Goal: Transaction & Acquisition: Purchase product/service

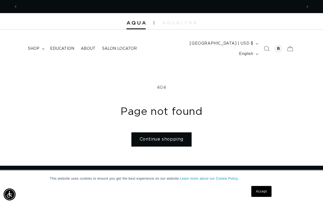
scroll to position [0, 568]
click at [181, 132] on link "Continue shopping" at bounding box center [161, 139] width 60 height 14
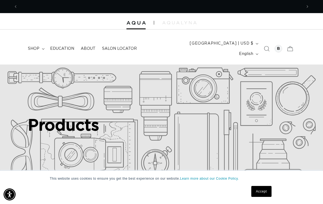
scroll to position [0, 568]
click at [276, 45] on div at bounding box center [278, 49] width 8 height 8
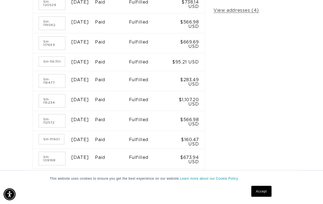
scroll to position [171, 0]
click at [265, 197] on link "Accept" at bounding box center [261, 191] width 20 height 11
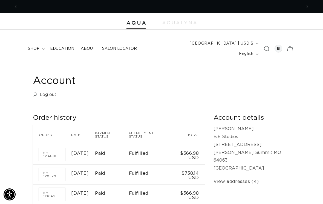
scroll to position [0, 568]
click at [39, 46] on span "shop" at bounding box center [33, 48] width 11 height 5
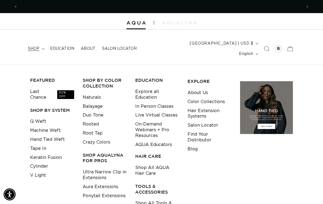
scroll to position [0, 284]
click at [42, 144] on link "Tape In" at bounding box center [38, 148] width 16 height 9
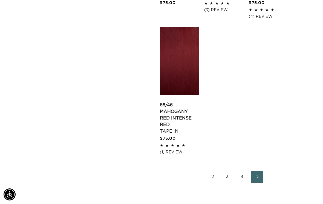
scroll to position [797, 0]
click at [213, 172] on link "2" at bounding box center [213, 176] width 12 height 12
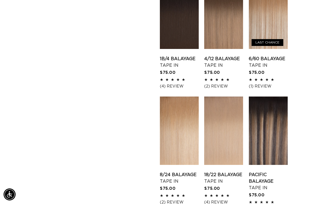
scroll to position [0, 284]
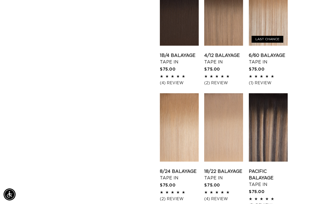
click at [228, 168] on link "18/22 Balayage Tape In" at bounding box center [223, 174] width 39 height 13
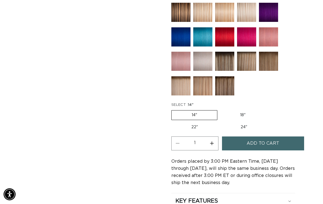
scroll to position [325, 0]
click at [249, 111] on label "18" Variant sold out or unavailable" at bounding box center [242, 115] width 45 height 9
click at [220, 109] on input "18" Variant sold out or unavailable" at bounding box center [220, 109] width 0 height 0
radio input "true"
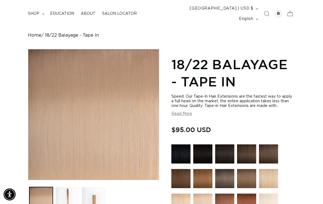
scroll to position [0, 284]
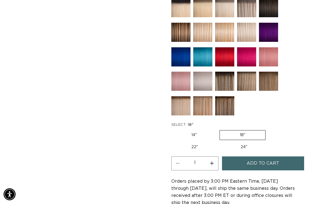
click at [206, 131] on label "14" Variant sold out or unavailable" at bounding box center [193, 135] width 45 height 9
click at [173, 129] on input "14" Variant sold out or unavailable" at bounding box center [173, 129] width 0 height 0
radio input "true"
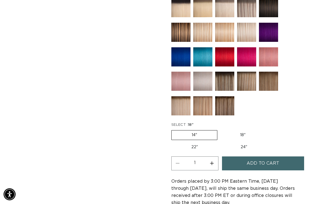
scroll to position [305, 0]
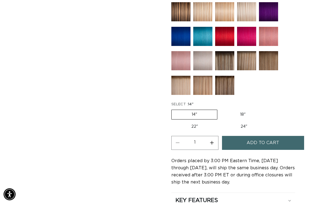
scroll to position [324, 0]
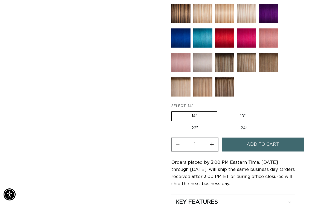
click at [214, 138] on button "Increase quantity for 18/22 Balayage - Tape In" at bounding box center [212, 145] width 12 height 14
type input "2"
click at [265, 138] on span "Add to cart" at bounding box center [262, 145] width 33 height 14
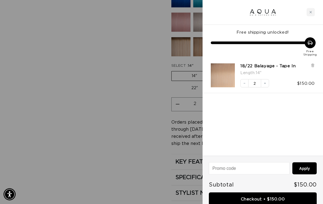
scroll to position [365, 0]
click at [265, 199] on link "Checkout • $150.00" at bounding box center [263, 200] width 108 height 14
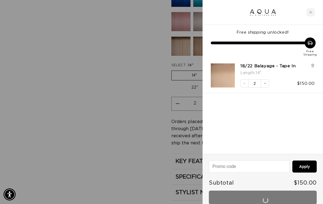
scroll to position [373, 0]
